Goal: Transaction & Acquisition: Subscribe to service/newsletter

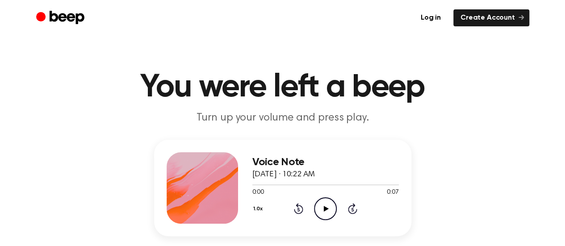
click at [324, 205] on icon "Play Audio" at bounding box center [325, 208] width 23 height 23
click at [324, 207] on icon at bounding box center [326, 209] width 5 height 6
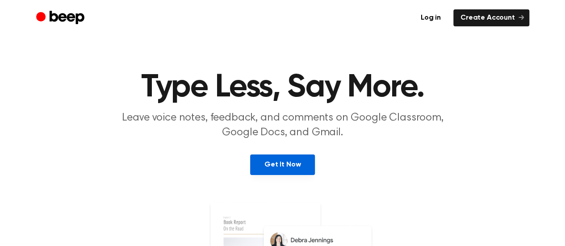
click at [286, 169] on link "Get It Now" at bounding box center [282, 164] width 65 height 21
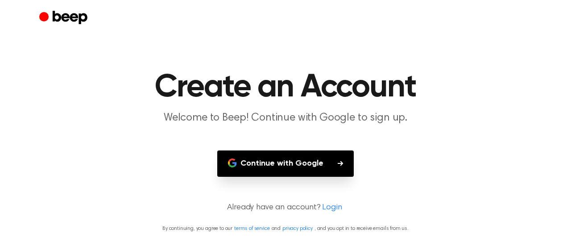
click at [275, 170] on button "Continue with Google" at bounding box center [285, 163] width 137 height 26
click at [336, 210] on link "Login" at bounding box center [332, 208] width 20 height 12
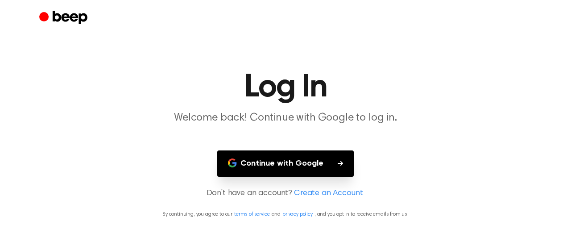
click at [337, 162] on button "Continue with Google" at bounding box center [285, 163] width 137 height 26
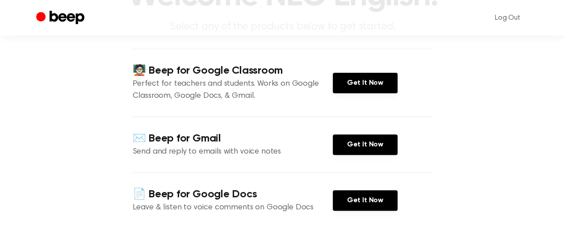
scroll to position [134, 0]
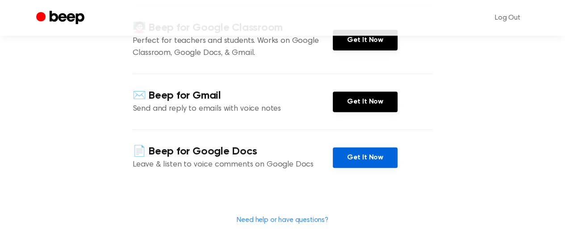
click at [351, 160] on link "Get It Now" at bounding box center [364, 157] width 65 height 21
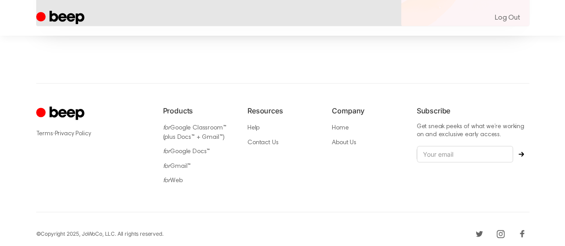
scroll to position [759, 0]
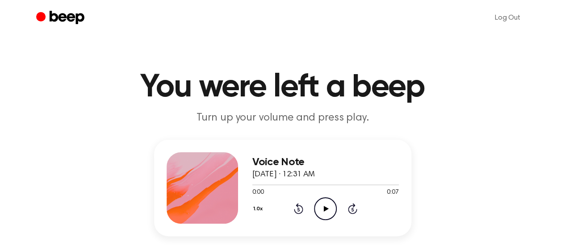
click at [320, 208] on icon "Play Audio" at bounding box center [325, 208] width 23 height 23
